Goal: Check status: Check status

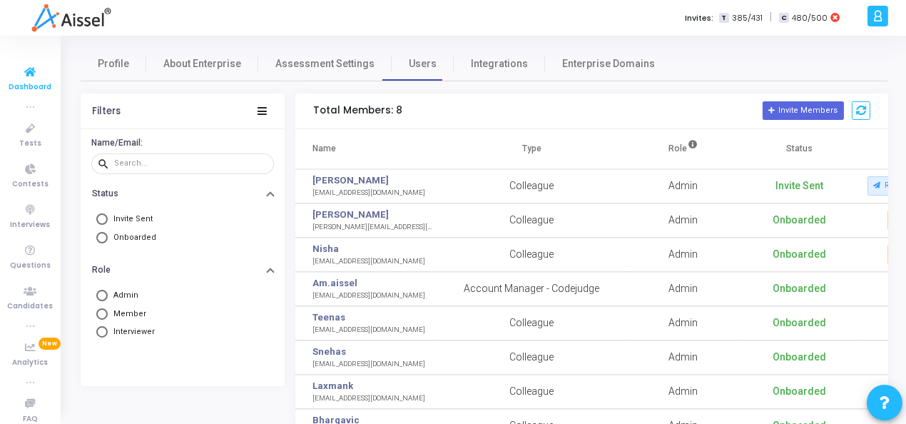
click at [20, 85] on span "Dashboard" at bounding box center [30, 87] width 43 height 12
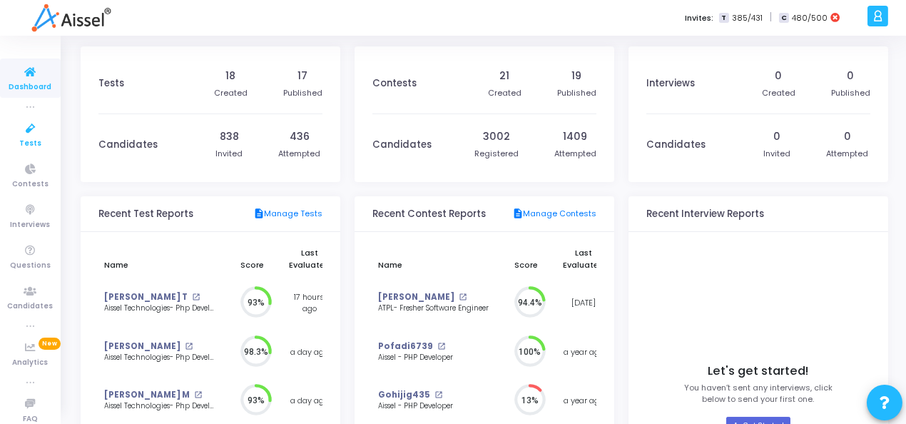
click at [28, 133] on icon at bounding box center [31, 129] width 30 height 18
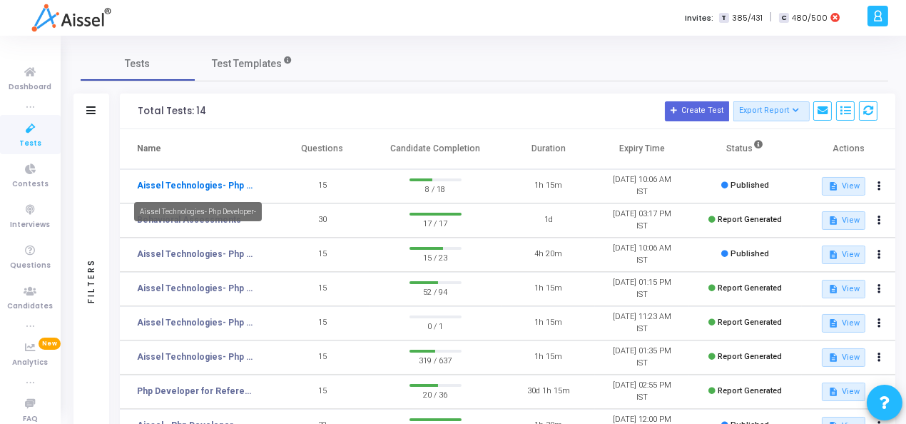
click at [192, 181] on link "Aissel Technologies- Php Developer-" at bounding box center [196, 185] width 118 height 13
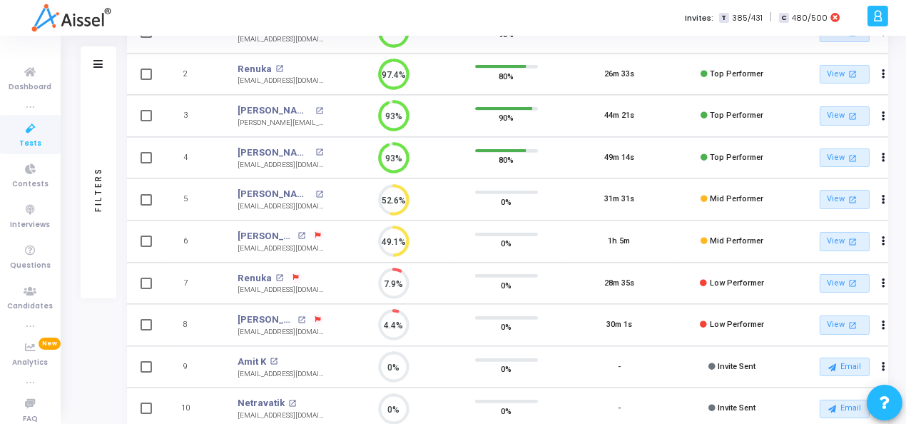
scroll to position [214, 0]
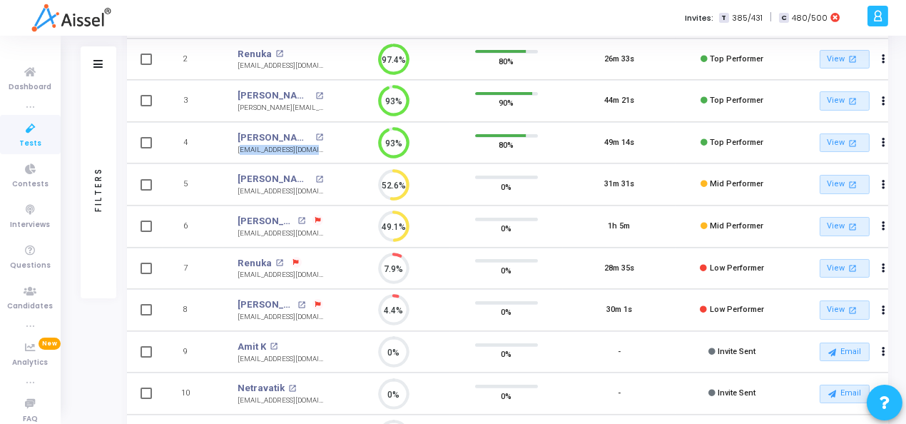
drag, startPoint x: 237, startPoint y: 145, endPoint x: 328, endPoint y: 156, distance: 92.0
click at [328, 156] on td "[PERSON_NAME] T open_in_new [EMAIL_ADDRESS][DOMAIN_NAME]" at bounding box center [280, 143] width 114 height 42
click at [220, 148] on td "4" at bounding box center [193, 143] width 61 height 42
